Goal: Information Seeking & Learning: Learn about a topic

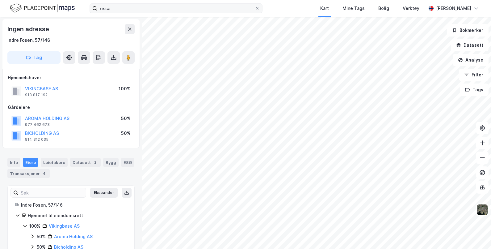
click at [258, 9] on icon at bounding box center [257, 8] width 2 height 2
click at [255, 9] on input "rissa" at bounding box center [175, 8] width 157 height 9
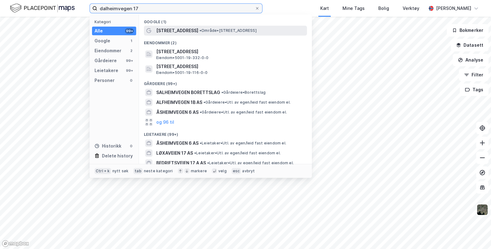
type input "dalheimvegen 17"
click at [199, 29] on span "•" at bounding box center [200, 30] width 2 height 5
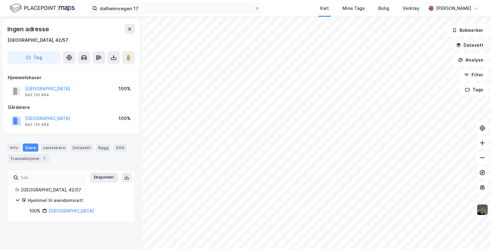
click at [467, 45] on button "Datasett" at bounding box center [470, 45] width 38 height 12
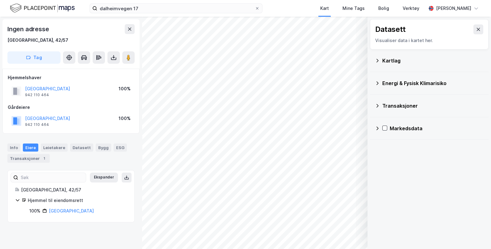
click at [390, 59] on div "Kartlag" at bounding box center [432, 60] width 101 height 7
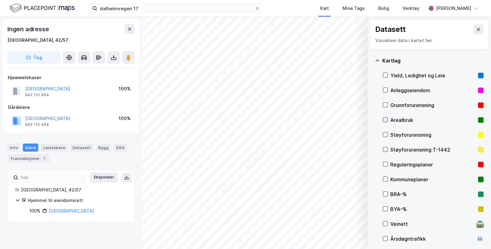
click at [387, 120] on icon at bounding box center [385, 119] width 4 height 4
click at [342, 233] on button "Vis" at bounding box center [335, 233] width 51 height 10
click at [385, 162] on icon at bounding box center [385, 164] width 4 height 4
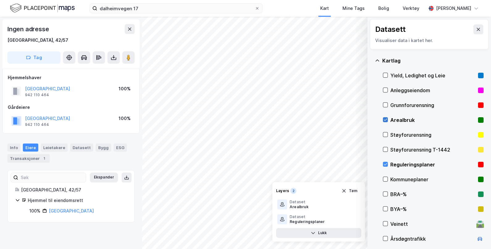
click at [386, 119] on icon at bounding box center [385, 120] width 3 height 2
click at [332, 218] on icon at bounding box center [333, 219] width 4 height 3
click at [311, 219] on div "Reguleringsplaner" at bounding box center [307, 221] width 35 height 5
